Goal: Book appointment/travel/reservation

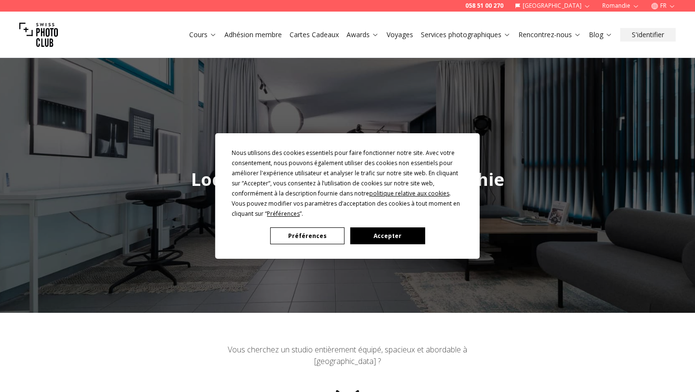
click at [388, 235] on button "Accepter" at bounding box center [388, 235] width 74 height 17
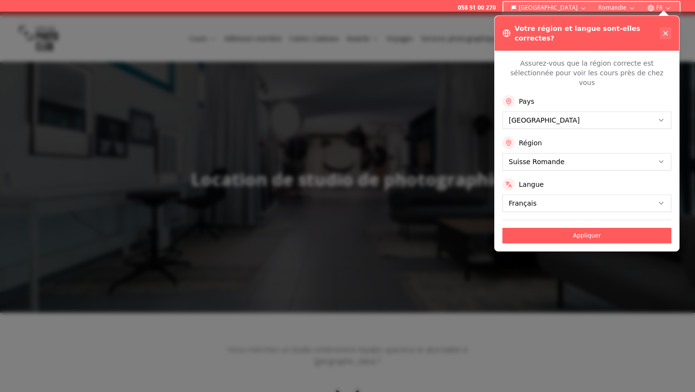
click at [664, 29] on icon at bounding box center [666, 33] width 8 height 8
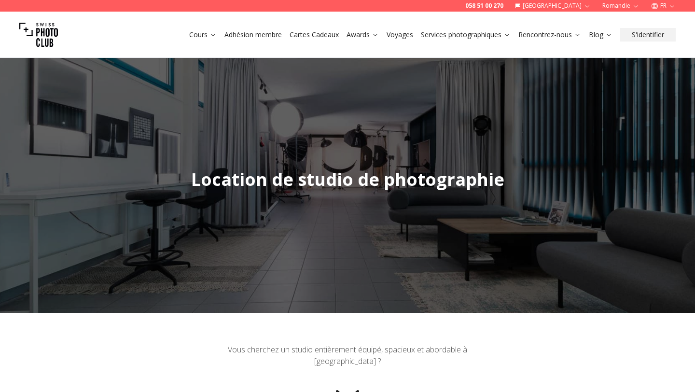
click at [430, 169] on span "Location de studio de photographie" at bounding box center [347, 180] width 313 height 24
click at [362, 154] on div at bounding box center [347, 179] width 695 height 267
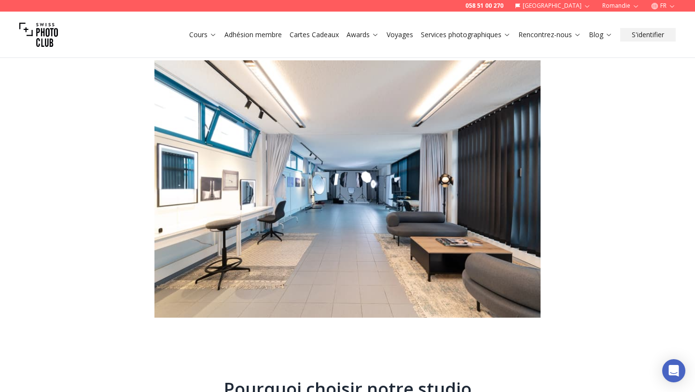
scroll to position [483, 0]
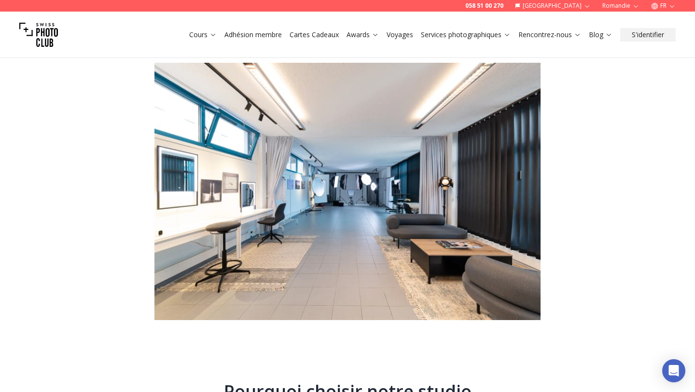
click at [281, 163] on img at bounding box center [347, 191] width 386 height 257
click at [292, 186] on img at bounding box center [347, 191] width 386 height 257
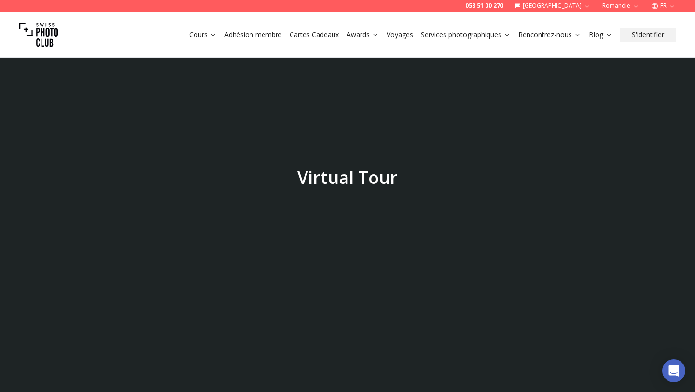
scroll to position [2440, 0]
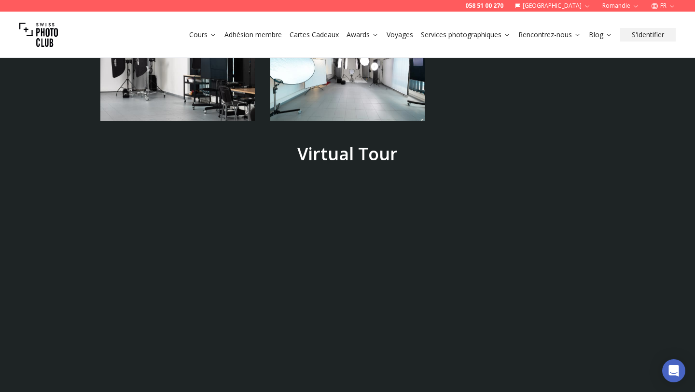
click at [357, 144] on h2 "Virtual Tour" at bounding box center [347, 153] width 100 height 19
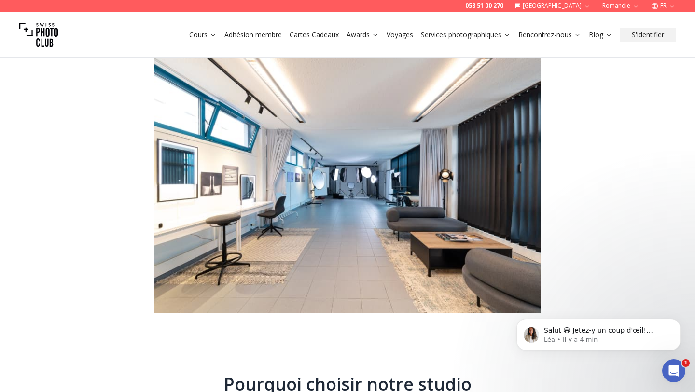
scroll to position [491, 0]
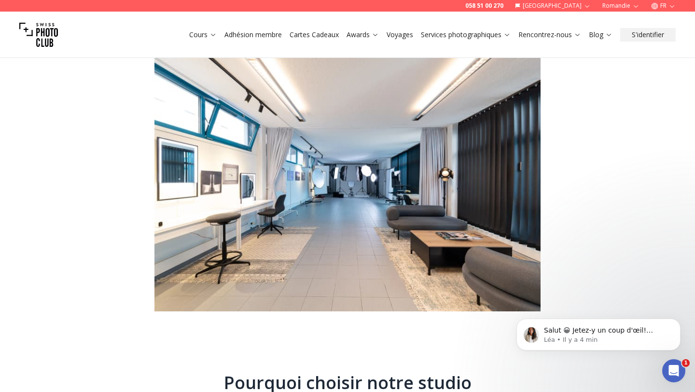
click at [302, 183] on img at bounding box center [347, 182] width 386 height 257
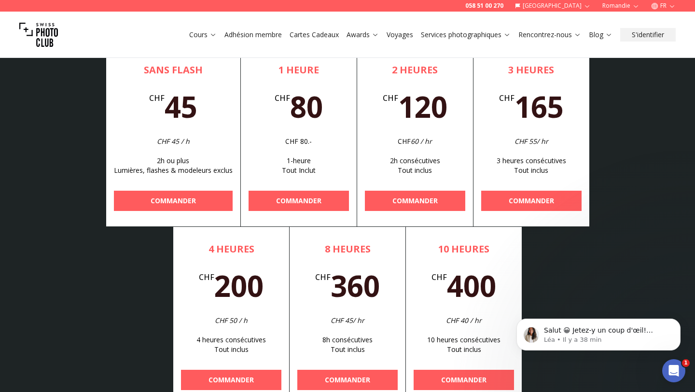
scroll to position [2962, 0]
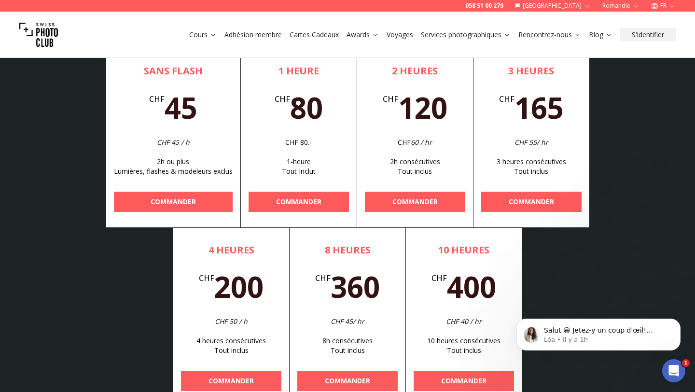
click at [633, 128] on div "Réservations à la journée Réservez notre studio photo pour votre prochain proje…" at bounding box center [347, 191] width 664 height 429
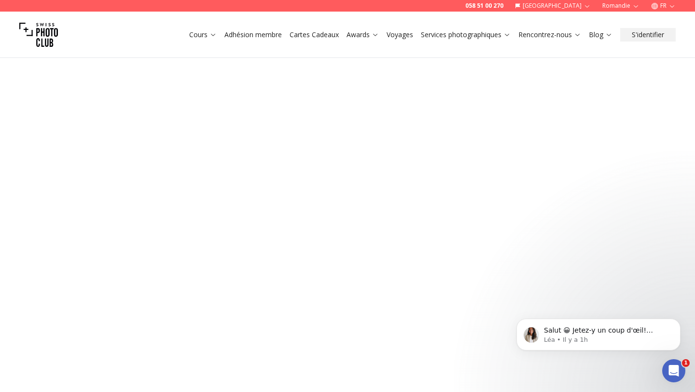
scroll to position [3851, 0]
